Goal: Transaction & Acquisition: Purchase product/service

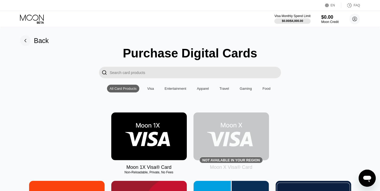
click at [162, 144] on img at bounding box center [148, 136] width 75 height 48
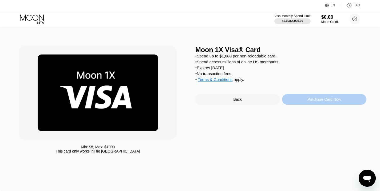
click at [321, 100] on div "Purchase Card Now" at bounding box center [323, 99] width 33 height 4
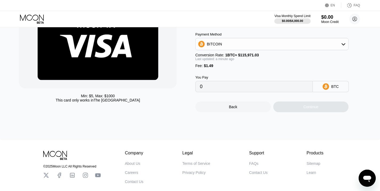
scroll to position [51, 0]
click at [354, 21] on circle at bounding box center [354, 19] width 11 height 11
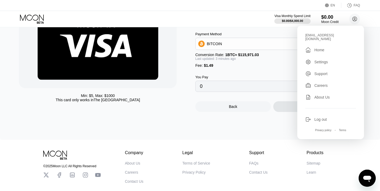
click at [217, 121] on div "Min: $ 5 , Max: $ 1000 This card only works in The United States Moon 1X Visa® …" at bounding box center [190, 57] width 380 height 163
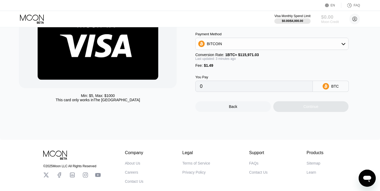
click at [331, 22] on div "Moon Credit" at bounding box center [330, 22] width 18 height 4
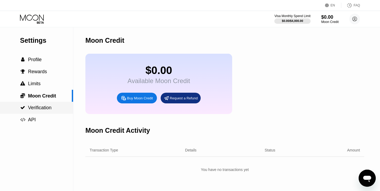
click at [39, 108] on span "Verification" at bounding box center [39, 107] width 23 height 5
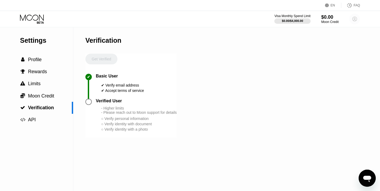
click at [354, 20] on circle at bounding box center [354, 19] width 11 height 11
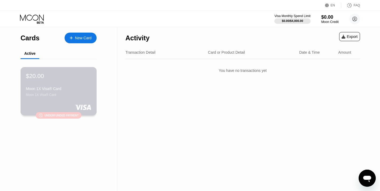
click at [55, 105] on div at bounding box center [58, 106] width 65 height 5
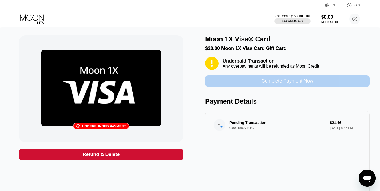
click at [276, 82] on div "Complete Payment Now" at bounding box center [287, 81] width 52 height 6
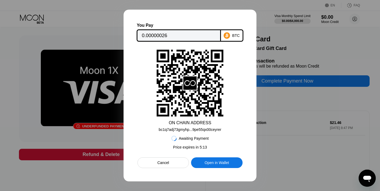
click at [173, 163] on div "Cancel" at bounding box center [162, 162] width 51 height 11
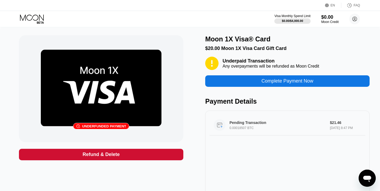
click at [250, 126] on div "Pending Transaction 0.00018507 BTC" at bounding box center [279, 124] width 101 height 9
click at [105, 94] on img at bounding box center [101, 88] width 121 height 77
click at [219, 127] on circle at bounding box center [220, 125] width 12 height 12
click at [243, 130] on div "0.00018507 BTC" at bounding box center [279, 128] width 101 height 4
click at [277, 81] on div "Complete Payment Now" at bounding box center [287, 81] width 52 height 6
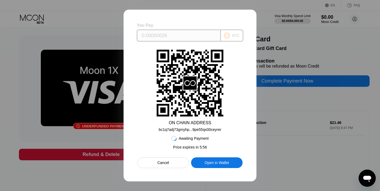
drag, startPoint x: 171, startPoint y: 36, endPoint x: 168, endPoint y: 36, distance: 3.5
click at [168, 36] on input "0.00000026" at bounding box center [179, 35] width 74 height 11
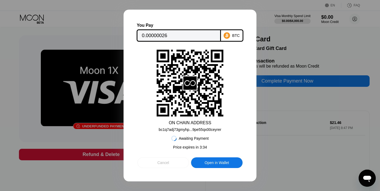
click at [174, 164] on div "Cancel" at bounding box center [162, 162] width 51 height 11
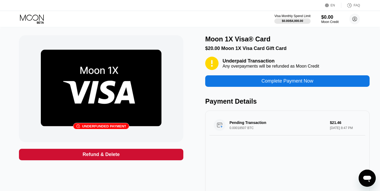
click at [274, 82] on div "Complete Payment Now" at bounding box center [287, 81] width 52 height 6
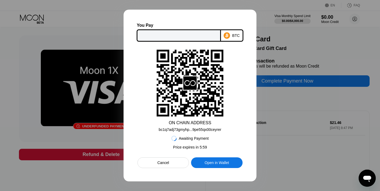
click at [269, 95] on div at bounding box center [190, 95] width 380 height 191
click at [167, 165] on div "Cancel" at bounding box center [163, 162] width 12 height 5
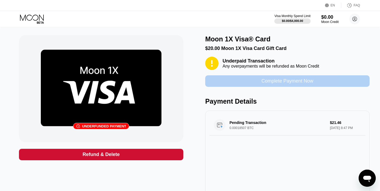
click at [284, 82] on div "Complete Payment Now" at bounding box center [287, 81] width 52 height 6
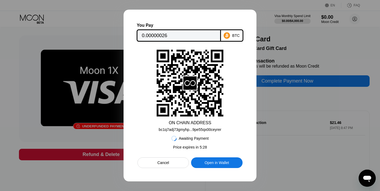
click at [186, 131] on div "bc1q7adj73gmyhp...9pe55qx00ceyrer" at bounding box center [190, 129] width 62 height 4
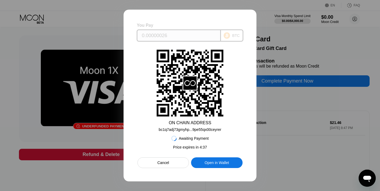
drag, startPoint x: 172, startPoint y: 35, endPoint x: 164, endPoint y: 35, distance: 8.5
click at [164, 35] on input "0.00000026" at bounding box center [179, 35] width 74 height 11
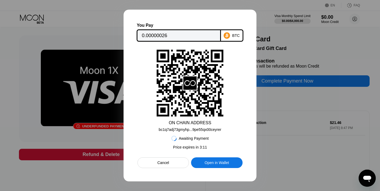
click at [194, 130] on div "bc1q7adj73gmyhp...9pe55qx00ceyrer" at bounding box center [190, 129] width 62 height 4
click at [219, 163] on div "Open in Wallet" at bounding box center [217, 162] width 24 height 5
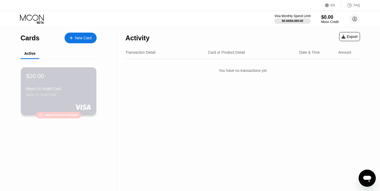
click at [67, 94] on div "Moon 1X Visa® Card" at bounding box center [58, 95] width 65 height 4
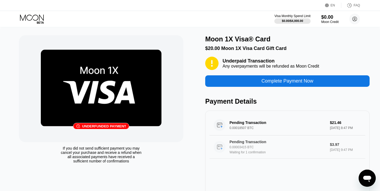
click at [268, 144] on div "Pending Transaction" at bounding box center [276, 141] width 94 height 4
click at [266, 152] on div "Waiting for 1 confirmation" at bounding box center [279, 152] width 101 height 4
click at [250, 130] on div "0.00018507 BTC" at bounding box center [279, 128] width 101 height 4
click at [91, 126] on div "Underfunded payment" at bounding box center [104, 126] width 44 height 4
click at [97, 105] on img at bounding box center [101, 88] width 121 height 77
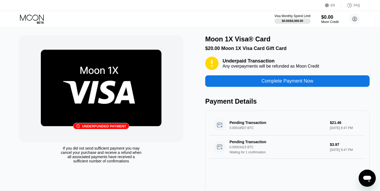
click at [99, 153] on div "If you did not send sufficient payment you may cancel your purchase and receive…" at bounding box center [101, 154] width 82 height 17
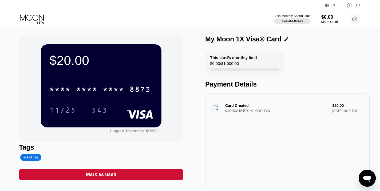
click at [263, 111] on div "Card Created 0.00003415 BTC via ONCHAIN $20.00 [DATE] 10:02 PM" at bounding box center [287, 108] width 156 height 21
click at [102, 99] on div "* * * * * * * * * * * * 8873 11/25 543" at bounding box center [100, 93] width 103 height 31
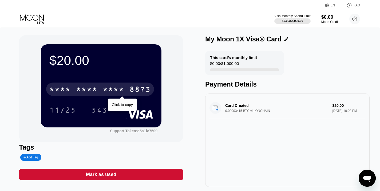
click at [121, 95] on div "* * * * * * * * * * * * 8873" at bounding box center [100, 88] width 108 height 13
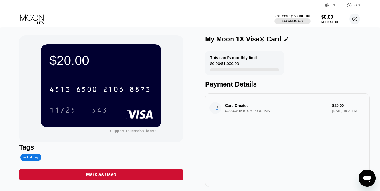
click at [354, 19] on circle at bounding box center [354, 19] width 11 height 11
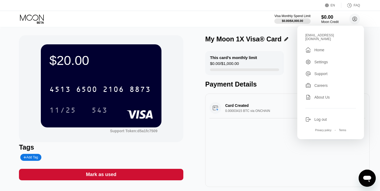
click at [326, 60] on div "Settings" at bounding box center [321, 62] width 14 height 4
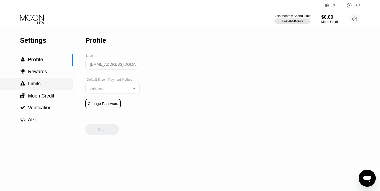
click at [39, 83] on span "Limits" at bounding box center [34, 83] width 13 height 5
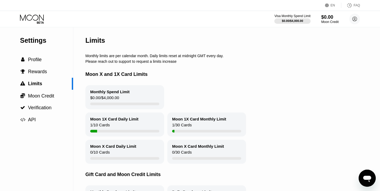
click at [114, 98] on div "$0.00 / $4,000.00" at bounding box center [104, 98] width 29 height 7
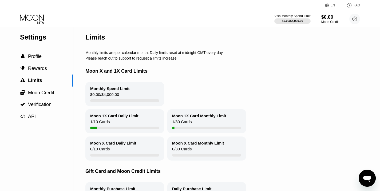
scroll to position [13, 0]
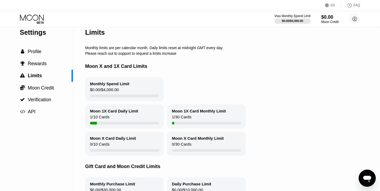
scroll to position [0, 0]
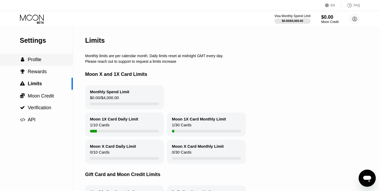
click at [40, 61] on span "Profile" at bounding box center [35, 59] width 14 height 5
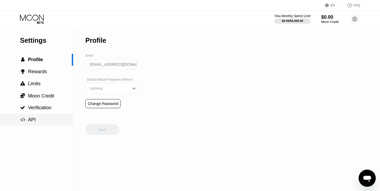
click at [38, 120] on div " API" at bounding box center [36, 120] width 73 height 6
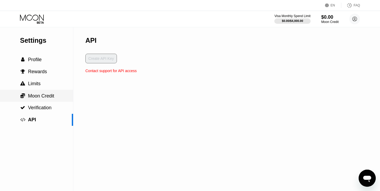
click at [41, 97] on span "Moon Credit" at bounding box center [41, 95] width 26 height 5
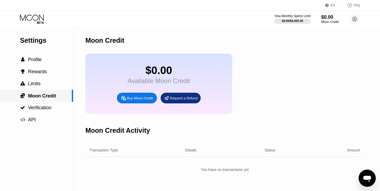
click at [41, 97] on span "Moon Credit" at bounding box center [42, 95] width 28 height 5
click at [48, 82] on div " Limits" at bounding box center [36, 84] width 73 height 6
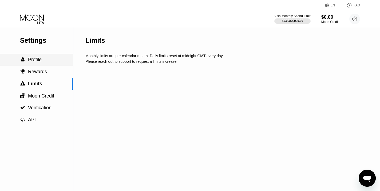
click at [42, 61] on div " Profile" at bounding box center [36, 60] width 73 height 6
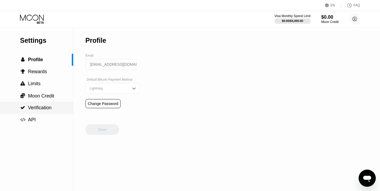
click at [42, 105] on span "Verification" at bounding box center [39, 107] width 23 height 5
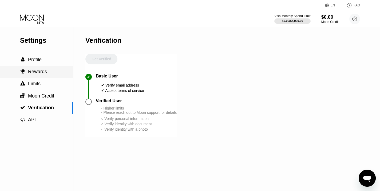
click at [42, 73] on span "Rewards" at bounding box center [37, 71] width 19 height 5
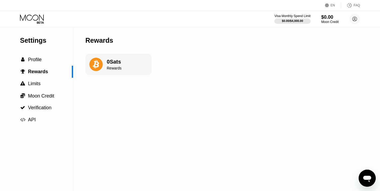
click at [115, 70] on div "Rewards" at bounding box center [114, 68] width 15 height 4
click at [352, 19] on icon at bounding box center [354, 19] width 11 height 11
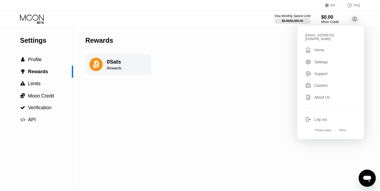
click at [322, 49] on div " Home" at bounding box center [330, 50] width 51 height 6
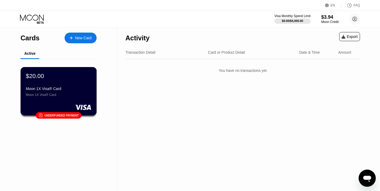
click at [75, 96] on div "Moon 1X Visa® Card" at bounding box center [58, 95] width 65 height 4
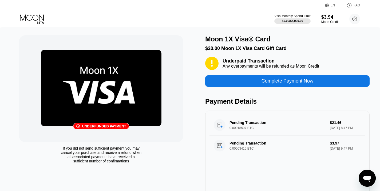
click at [102, 126] on div "Underfunded payment" at bounding box center [104, 126] width 44 height 4
click at [111, 99] on img at bounding box center [101, 88] width 121 height 77
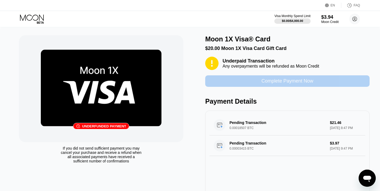
click at [274, 83] on div "Complete Payment Now" at bounding box center [287, 81] width 52 height 6
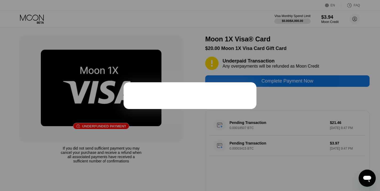
click at [186, 78] on div at bounding box center [190, 95] width 380 height 191
click at [191, 90] on div at bounding box center [189, 95] width 133 height 27
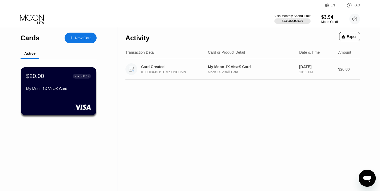
click at [192, 74] on div "0.00003415 BTC via ONCHAIN" at bounding box center [176, 72] width 70 height 4
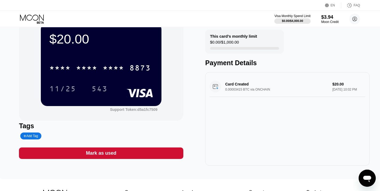
scroll to position [22, 0]
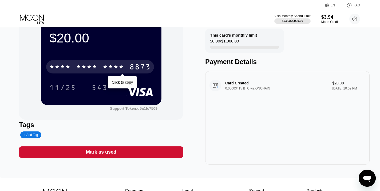
click at [107, 70] on div "* * * *" at bounding box center [113, 67] width 21 height 9
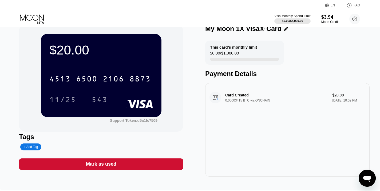
scroll to position [0, 0]
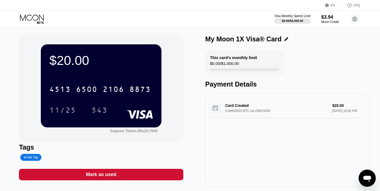
click at [366, 177] on icon "Open messaging window" at bounding box center [367, 178] width 8 height 6
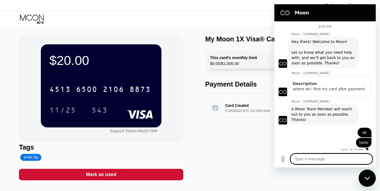
scroll to position [6, 0]
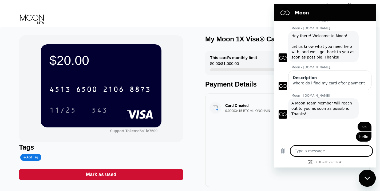
click at [308, 148] on textarea at bounding box center [331, 150] width 82 height 11
type textarea "w"
type textarea "x"
type textarea "wh"
type textarea "x"
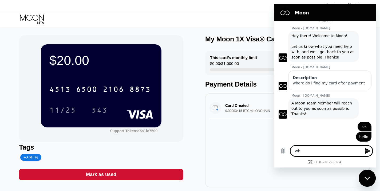
type textarea "whe"
type textarea "x"
type textarea "wher"
type textarea "x"
type textarea "where"
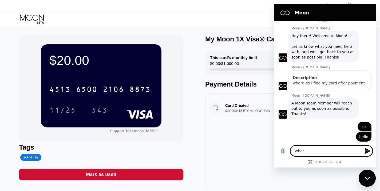
type textarea "x"
type textarea "where"
type textarea "x"
type textarea "where i"
type textarea "x"
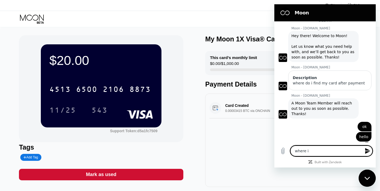
type textarea "where is"
type textarea "x"
type textarea "where is"
type textarea "x"
type textarea "where is m"
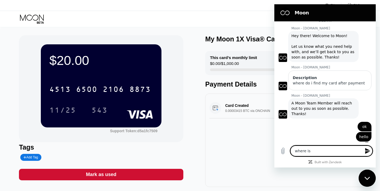
type textarea "x"
type textarea "where is my"
type textarea "x"
type textarea "where is my"
type textarea "x"
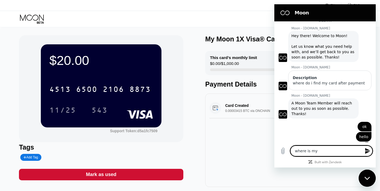
type textarea "where is my b"
type textarea "x"
type textarea "where is my bi"
type textarea "x"
type textarea "where is my bil"
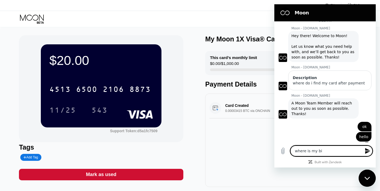
type textarea "x"
type textarea "where is my bill"
type textarea "x"
type textarea "where is my billi"
type textarea "x"
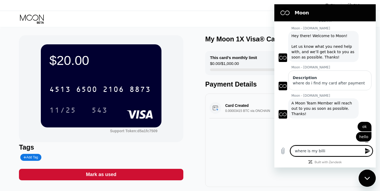
type textarea "where is my billin"
type textarea "x"
type textarea "where is my billing"
type textarea "x"
type textarea "where is my billing"
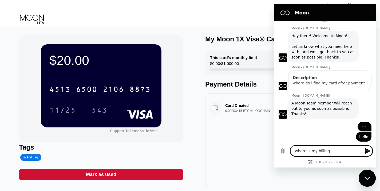
type textarea "x"
type textarea "where is my billing a"
type textarea "x"
type textarea "where is my billing ad"
type textarea "x"
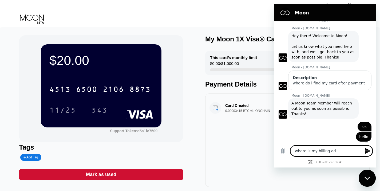
type textarea "where is my billing add"
type textarea "x"
type textarea "where is my billing addr"
type textarea "x"
type textarea "where is my billing addre"
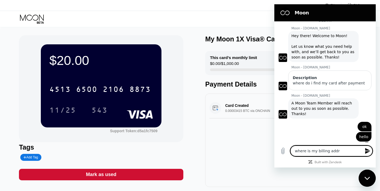
type textarea "x"
type textarea "where is my billing addres"
type textarea "x"
type textarea "where is my billing address"
type textarea "x"
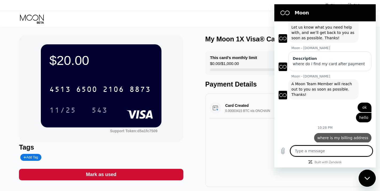
scroll to position [26, 0]
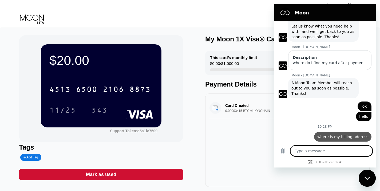
type textarea "x"
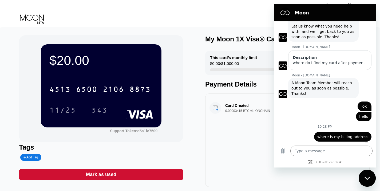
click at [33, 157] on div "Add Tag" at bounding box center [30, 157] width 14 height 4
click at [42, 157] on input "text" at bounding box center [43, 157] width 41 height 4
type input "s"
click at [223, 135] on div "Card Created 0.00003415 BTC via ONCHAIN $20.00 [DATE] 10:02 PM" at bounding box center [287, 139] width 164 height 93
click at [366, 178] on icon "Close messaging window" at bounding box center [367, 177] width 6 height 3
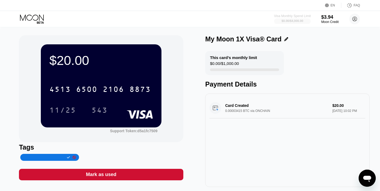
click at [289, 22] on div "$0.00 / $4,000.00" at bounding box center [292, 20] width 22 height 3
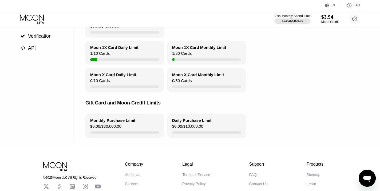
scroll to position [111, 0]
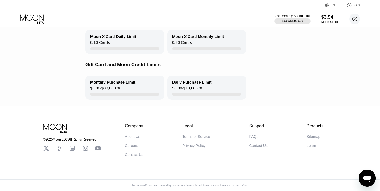
click at [355, 21] on circle at bounding box center [354, 19] width 11 height 11
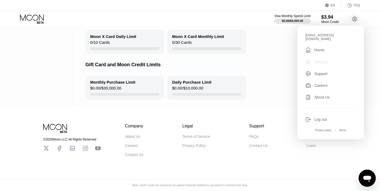
click at [324, 60] on div "Settings" at bounding box center [321, 62] width 14 height 4
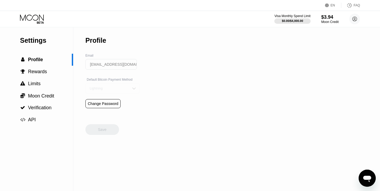
click at [121, 87] on div "Lightning" at bounding box center [108, 88] width 40 height 4
click at [167, 89] on div "Settings  Profile  Rewards  Limits  Moon Credit  Verification  API Profil…" at bounding box center [190, 108] width 380 height 163
click at [102, 98] on div "Lightning" at bounding box center [108, 99] width 40 height 4
click at [354, 18] on circle at bounding box center [354, 19] width 11 height 11
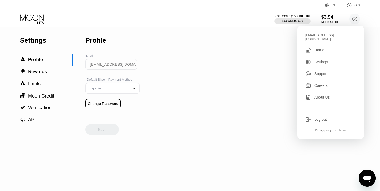
click at [316, 60] on div "Settings" at bounding box center [321, 62] width 14 height 4
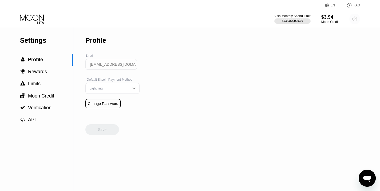
click at [356, 21] on icon at bounding box center [354, 19] width 3 height 3
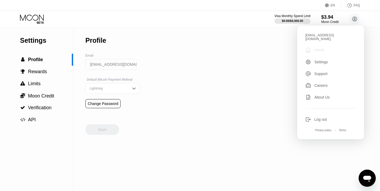
click at [321, 48] on div "Home" at bounding box center [319, 50] width 10 height 4
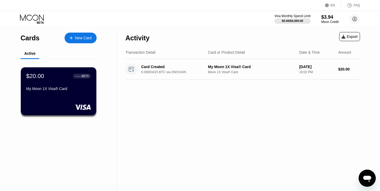
click at [363, 176] on icon "Open messaging window" at bounding box center [367, 178] width 8 height 6
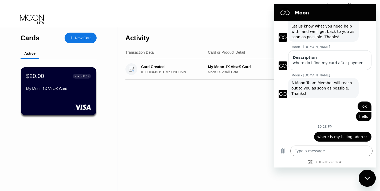
click at [247, 105] on div "Activity Export Transaction Detail Card or Product Detail Date & Time Amount Ca…" at bounding box center [242, 108] width 250 height 163
click at [263, 41] on div "Activity Export" at bounding box center [242, 36] width 234 height 19
click at [366, 177] on icon "Close messaging window" at bounding box center [367, 177] width 6 height 3
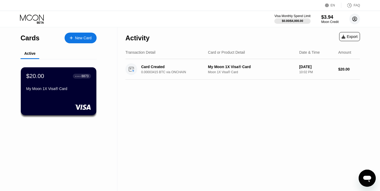
click at [353, 21] on circle at bounding box center [354, 19] width 11 height 11
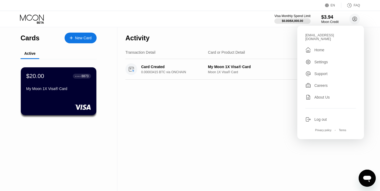
click at [319, 60] on div "Settings" at bounding box center [321, 62] width 14 height 4
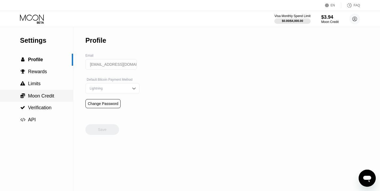
click at [45, 96] on span "Moon Credit" at bounding box center [41, 95] width 26 height 5
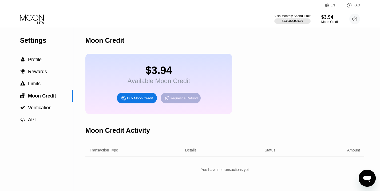
click at [181, 100] on div "Request a Refund" at bounding box center [184, 98] width 28 height 5
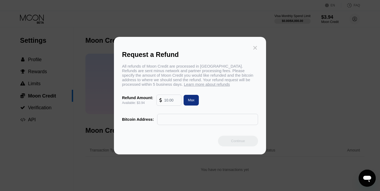
click at [256, 47] on icon at bounding box center [255, 48] width 6 height 6
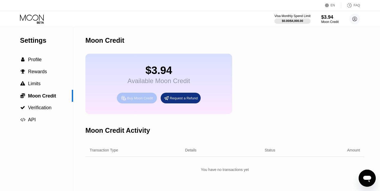
click at [141, 99] on div "Buy Moon Credit" at bounding box center [140, 98] width 26 height 5
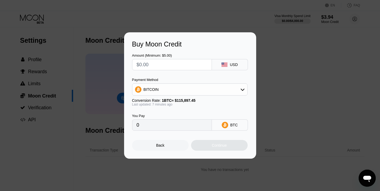
click at [163, 91] on div "BITCOIN" at bounding box center [189, 89] width 115 height 11
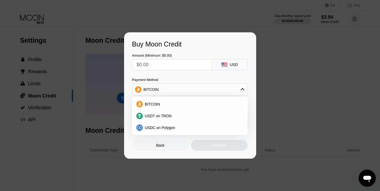
click at [99, 98] on div "Buy Moon Credit Amount (Minimum: $5.00) USD Payment Method BITCOIN BITCOIN USDT…" at bounding box center [190, 95] width 380 height 126
click at [156, 145] on div "Back" at bounding box center [160, 145] width 8 height 4
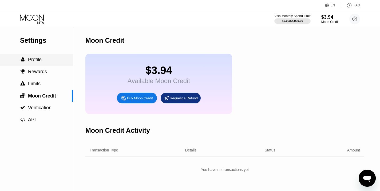
click at [37, 60] on span "Profile" at bounding box center [35, 59] width 14 height 5
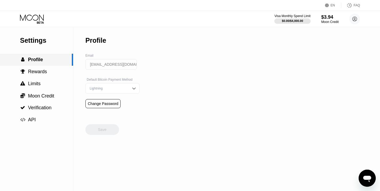
click at [35, 58] on span "Profile" at bounding box center [35, 59] width 15 height 5
click at [368, 177] on icon "Open messaging window" at bounding box center [367, 178] width 8 height 6
type textarea "x"
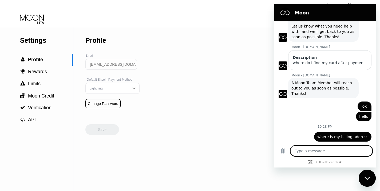
click at [247, 99] on div "Settings  Profile  Rewards  Limits  Moon Credit  Verification  API Profil…" at bounding box center [190, 108] width 380 height 163
click at [262, 16] on div "Visa Monthly Spend Limit $0.00 / $4,000.00 $3.94 Moon Credit [EMAIL_ADDRESS][DO…" at bounding box center [190, 19] width 380 height 16
click at [45, 73] on span "Rewards" at bounding box center [37, 71] width 19 height 5
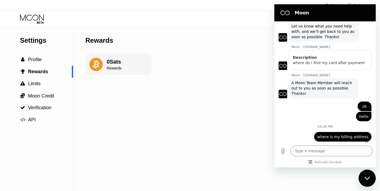
click at [119, 65] on div "0 Sats" at bounding box center [114, 62] width 15 height 6
click at [46, 81] on div " Limits" at bounding box center [36, 84] width 73 height 6
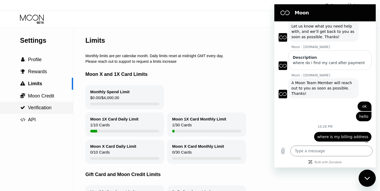
click at [49, 108] on span "Verification" at bounding box center [39, 107] width 23 height 5
